Goal: Information Seeking & Learning: Understand process/instructions

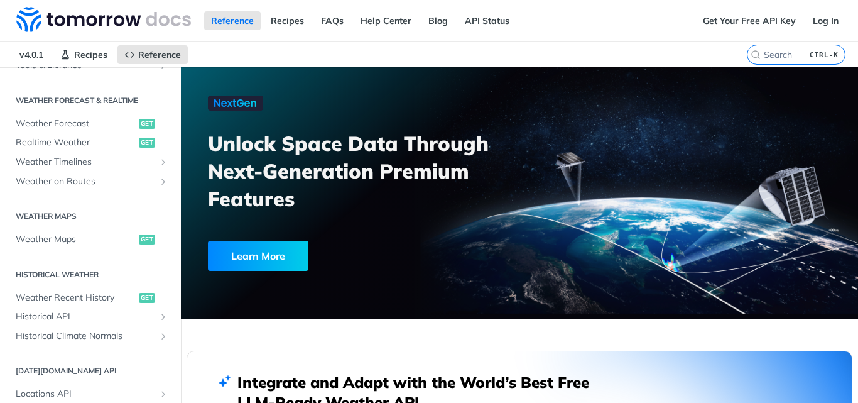
scroll to position [252, 0]
click at [103, 119] on span "Weather Forecast" at bounding box center [76, 125] width 120 height 13
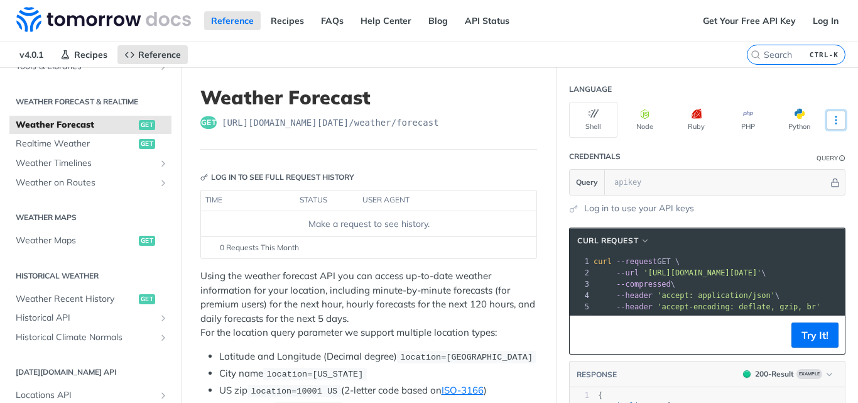
click at [830, 124] on icon "More ellipsis" at bounding box center [835, 119] width 11 height 11
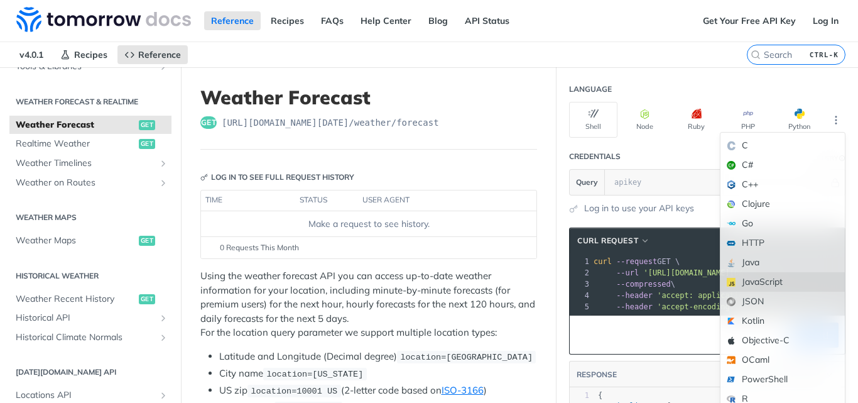
click at [792, 276] on div "JavaScript" at bounding box center [782, 281] width 124 height 19
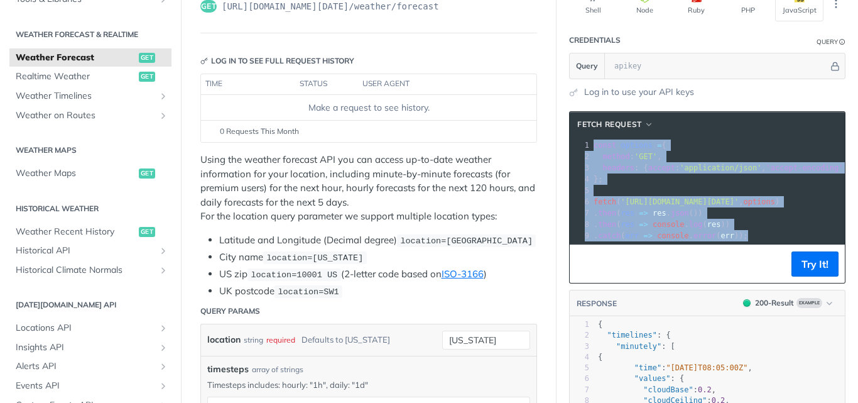
drag, startPoint x: 583, startPoint y: 143, endPoint x: 614, endPoint y: 243, distance: 104.5
click at [614, 243] on div "xxxxxxxxxx 1 const options = { 2 method : 'GET' , 3 headers : { accept : 'appli…" at bounding box center [707, 190] width 275 height 107
copy div "const options = { 2 method : 'GET' , 3 headers : { accept : 'application/json' …"
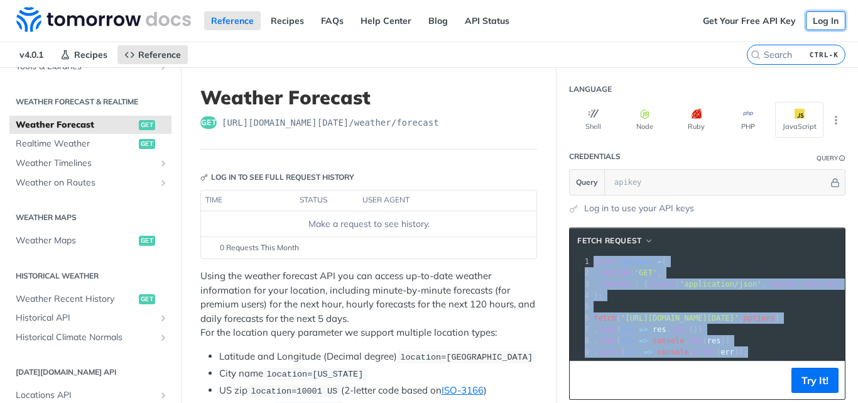
click at [809, 23] on link "Log In" at bounding box center [826, 20] width 40 height 19
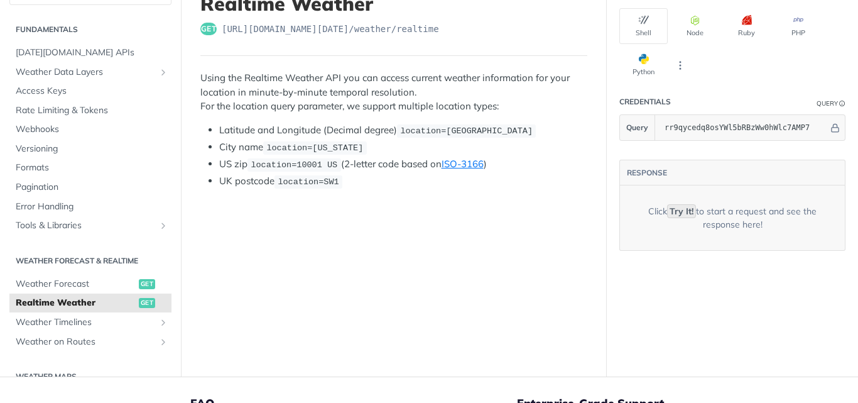
scroll to position [18, 0]
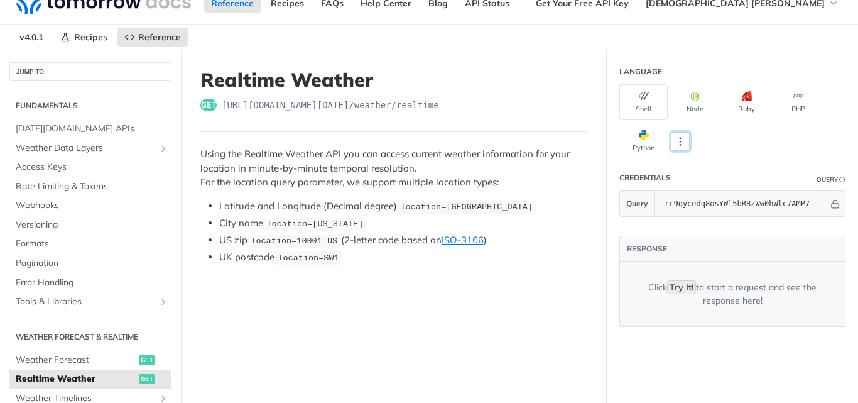
click at [676, 144] on icon "More ellipsis" at bounding box center [680, 141] width 11 height 11
click at [675, 141] on icon "More ellipsis" at bounding box center [680, 141] width 11 height 11
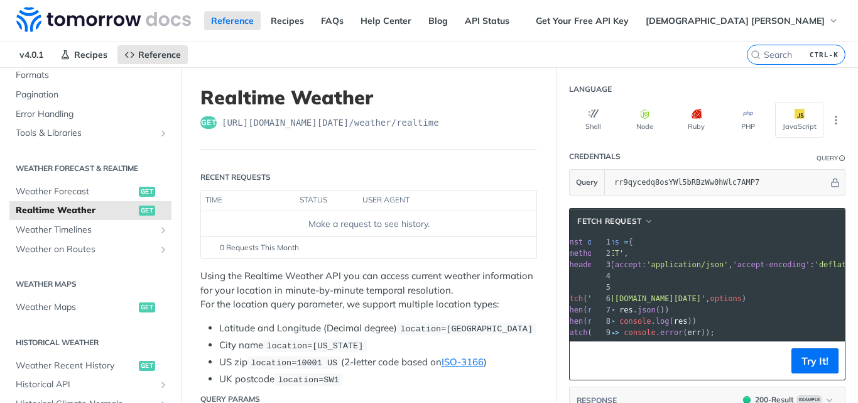
scroll to position [0, 95]
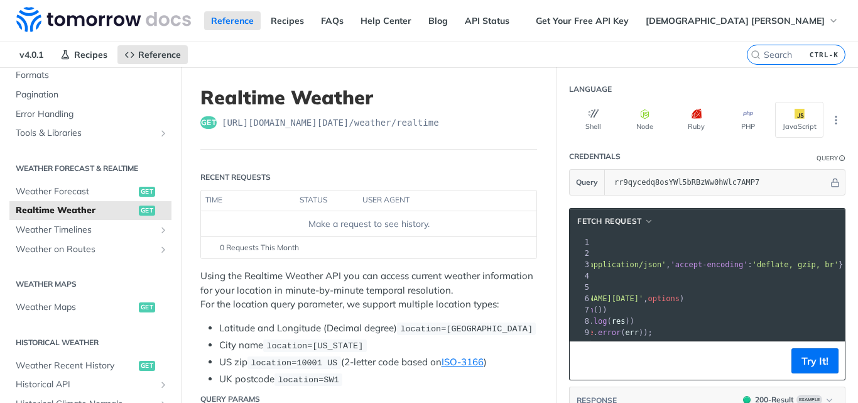
drag, startPoint x: 685, startPoint y: 340, endPoint x: 727, endPoint y: 343, distance: 42.8
click at [727, 340] on div at bounding box center [718, 340] width 254 height 1
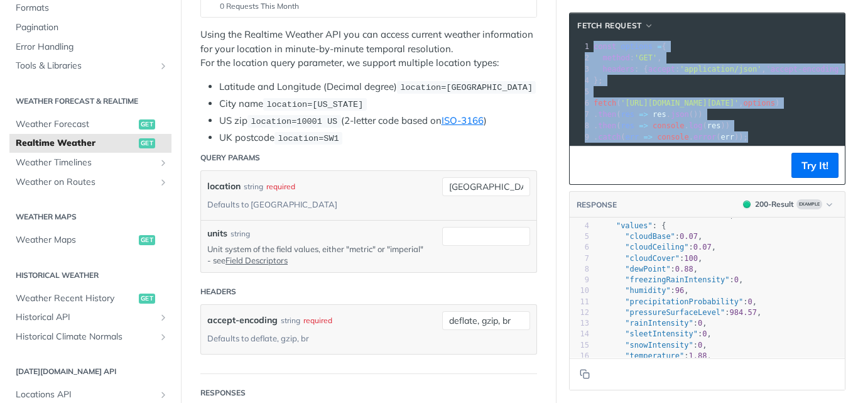
drag, startPoint x: 583, startPoint y: 46, endPoint x: 718, endPoint y: 145, distance: 167.1
click at [718, 145] on div "xxxxxxxxxx 1 const options = { 2 method : 'GET' , 3 headers : { accept : 'appli…" at bounding box center [707, 91] width 275 height 107
copy div "const options = { 2 method : 'GET' , 3 headers : { accept : 'application/json' …"
